Goal: Information Seeking & Learning: Understand process/instructions

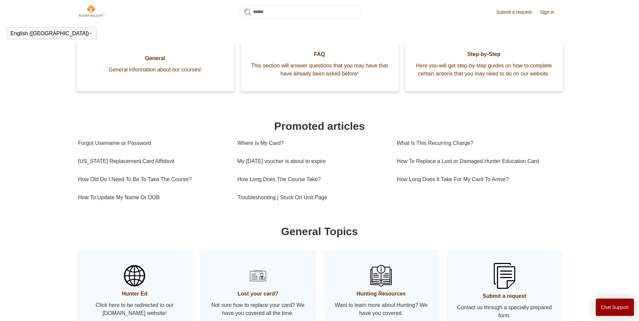
scroll to position [142, 0]
click at [142, 196] on link "How To Update My Name Or DOB" at bounding box center [152, 197] width 149 height 18
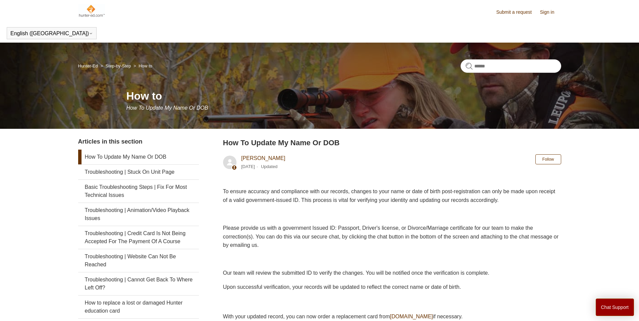
click at [136, 155] on link "How To Update My Name Or DOB" at bounding box center [138, 157] width 121 height 15
click at [611, 312] on button "Chat Support" at bounding box center [615, 306] width 39 height 17
